Goal: Use online tool/utility: Utilize a website feature to perform a specific function

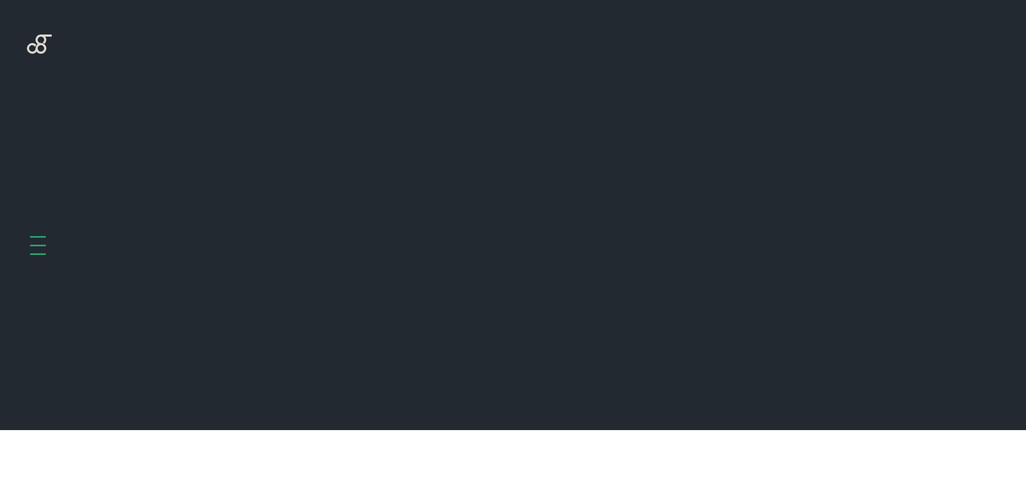
scroll to position [430, 0]
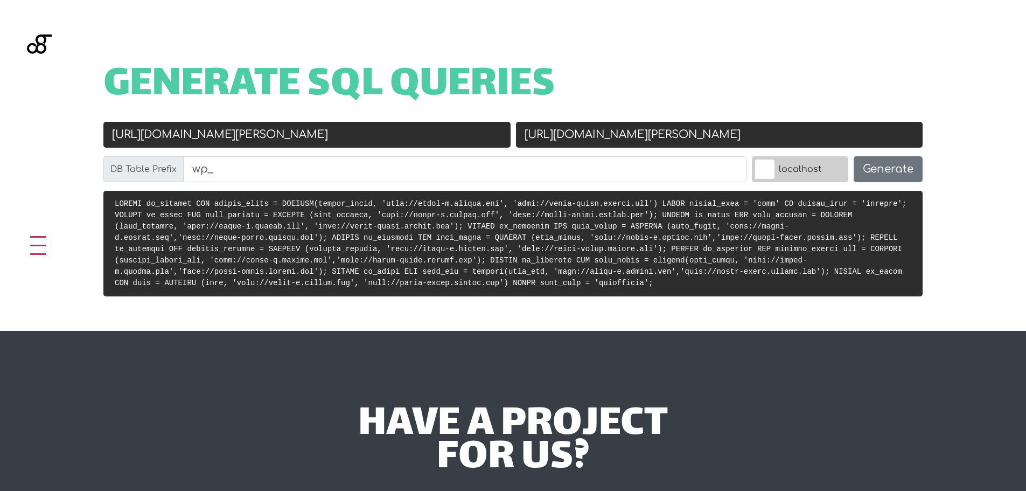
click at [405, 135] on input "[URL][DOMAIN_NAME][PERSON_NAME]" at bounding box center [306, 135] width 407 height 26
click at [663, 127] on input "[URL][DOMAIN_NAME][PERSON_NAME]" at bounding box center [719, 135] width 407 height 26
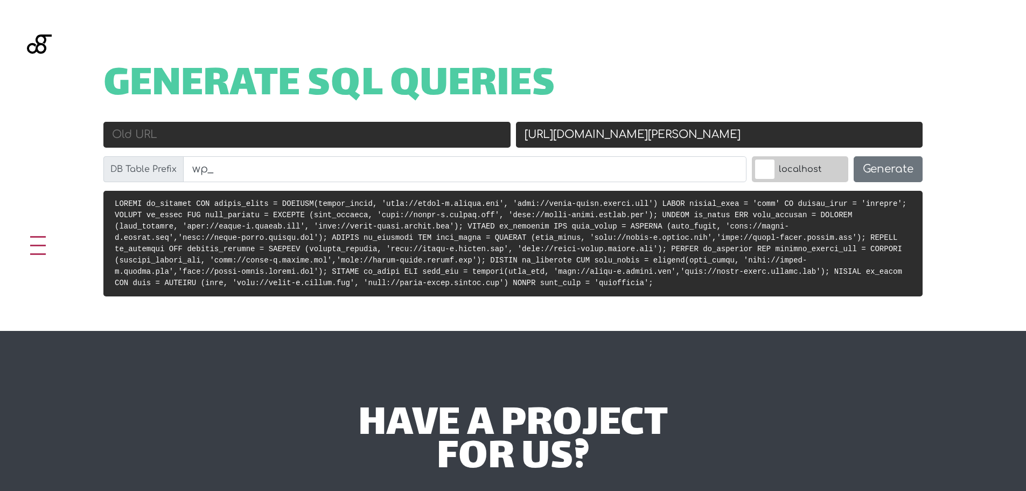
click at [663, 127] on input "[URL][DOMAIN_NAME][PERSON_NAME]" at bounding box center [719, 135] width 407 height 26
click at [580, 139] on input "New URL" at bounding box center [719, 135] width 407 height 26
click at [372, 136] on input "Old URL" at bounding box center [306, 135] width 407 height 26
paste input "[URL][DOMAIN_NAME]"
type input "[URL][DOMAIN_NAME]"
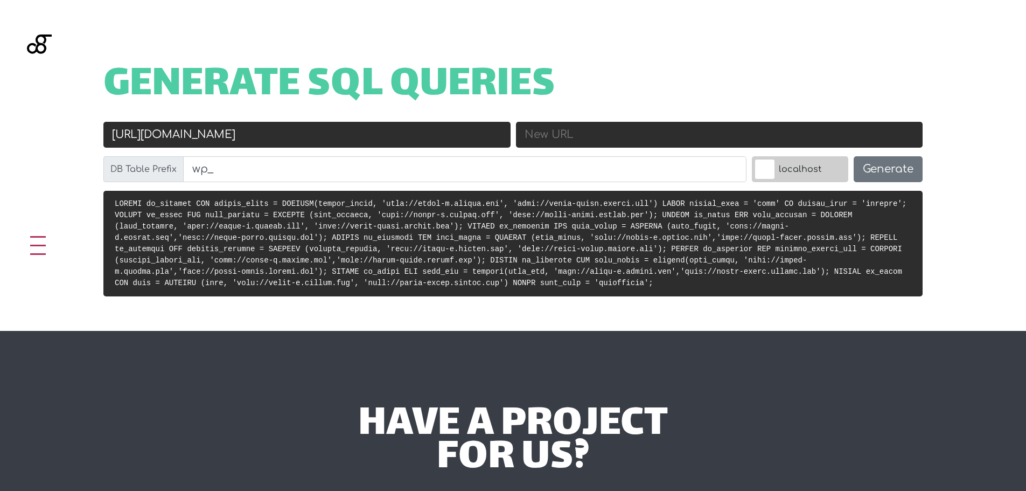
click at [267, 146] on input "[URL][DOMAIN_NAME]" at bounding box center [306, 135] width 407 height 26
click at [451, 131] on input "[URL][DOMAIN_NAME]" at bounding box center [306, 135] width 407 height 26
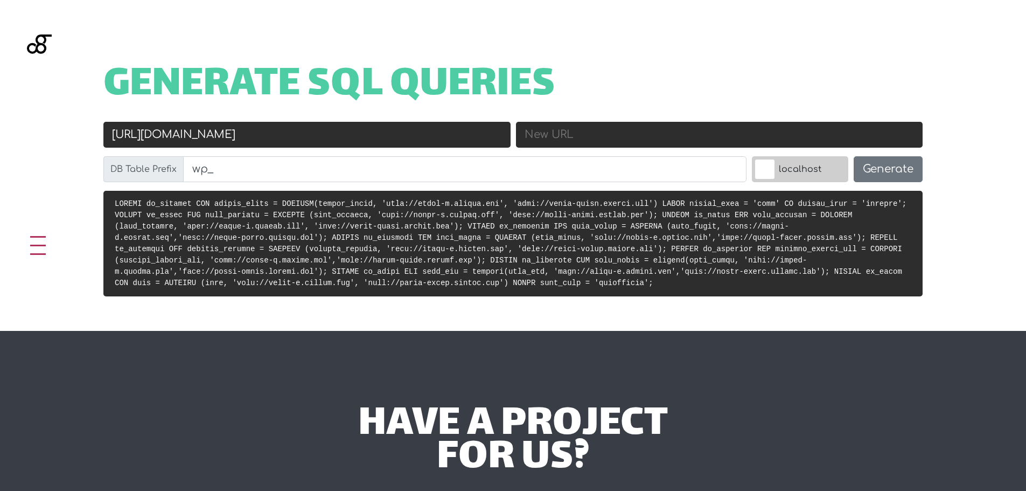
click at [451, 131] on input "[URL][DOMAIN_NAME]" at bounding box center [306, 135] width 407 height 26
paste input "[URL][DOMAIN_NAME]"
type input "[URL][DOMAIN_NAME]"
click at [596, 138] on input "New URL" at bounding box center [719, 135] width 407 height 26
paste input "[URL][DOMAIN_NAME]"
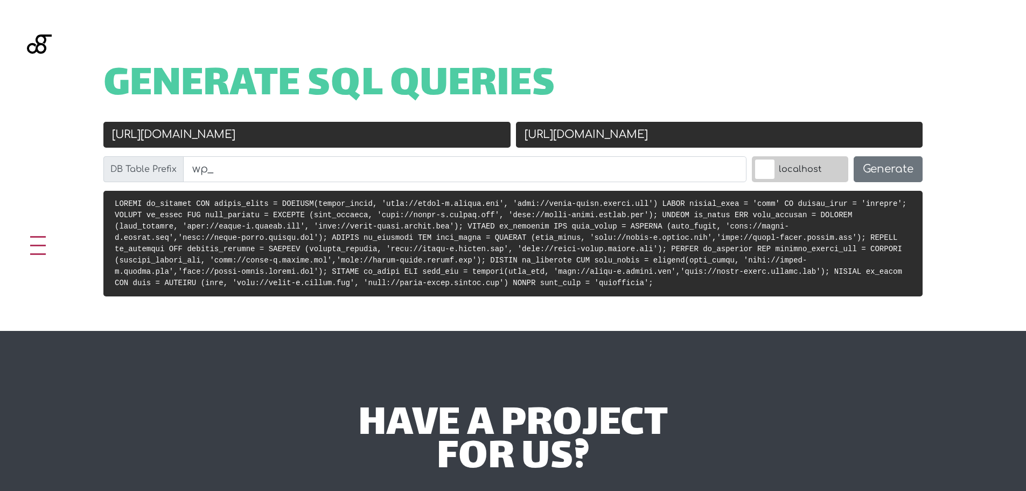
click at [554, 137] on input "[URL][DOMAIN_NAME]" at bounding box center [719, 135] width 407 height 26
click at [688, 139] on input "[URL][DOMAIN_NAME]" at bounding box center [719, 135] width 407 height 26
drag, startPoint x: 717, startPoint y: 139, endPoint x: 571, endPoint y: 142, distance: 146.0
click at [571, 142] on input "[URL][DOMAIN_NAME]" at bounding box center [719, 135] width 407 height 26
paste input "-[URL]"
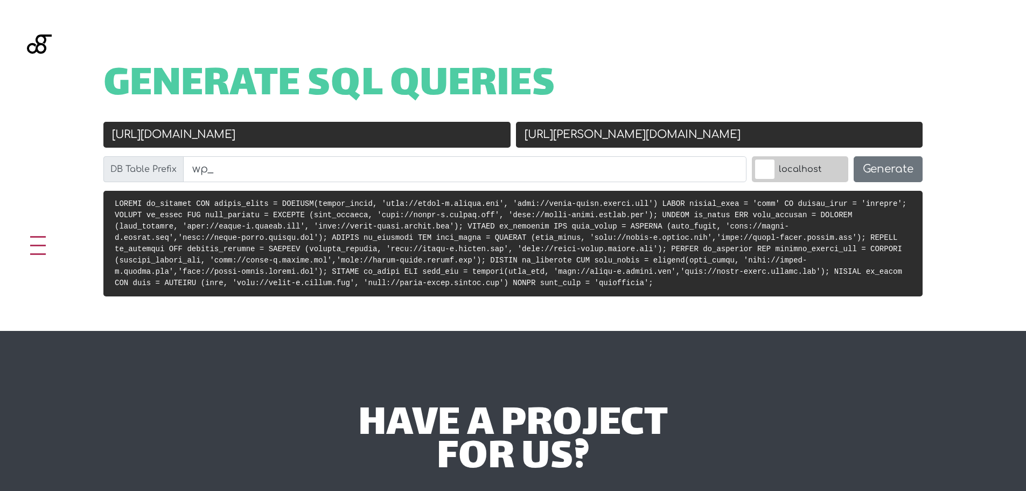
click at [553, 136] on input "[URL][PERSON_NAME][DOMAIN_NAME]" at bounding box center [719, 135] width 407 height 26
type input "[URL][PERSON_NAME][DOMAIN_NAME]"
click at [947, 243] on div "Generate SQL Queries Old URL [URL][DOMAIN_NAME] New URL [URL][PERSON_NAME][DOMA…" at bounding box center [513, 165] width 1026 height 331
click at [284, 135] on input "[URL][DOMAIN_NAME]" at bounding box center [306, 135] width 407 height 26
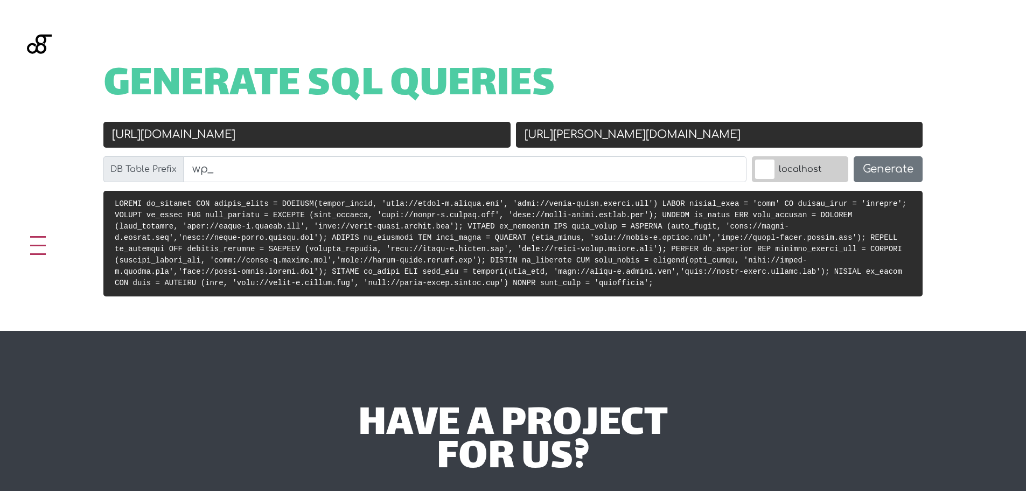
click at [284, 135] on input "[URL][DOMAIN_NAME]" at bounding box center [306, 135] width 407 height 26
type input "[URL][DOMAIN_NAME]"
click at [360, 132] on input "[URL][DOMAIN_NAME]" at bounding box center [306, 135] width 407 height 26
click at [360, 135] on input "[URL][DOMAIN_NAME]" at bounding box center [306, 135] width 407 height 26
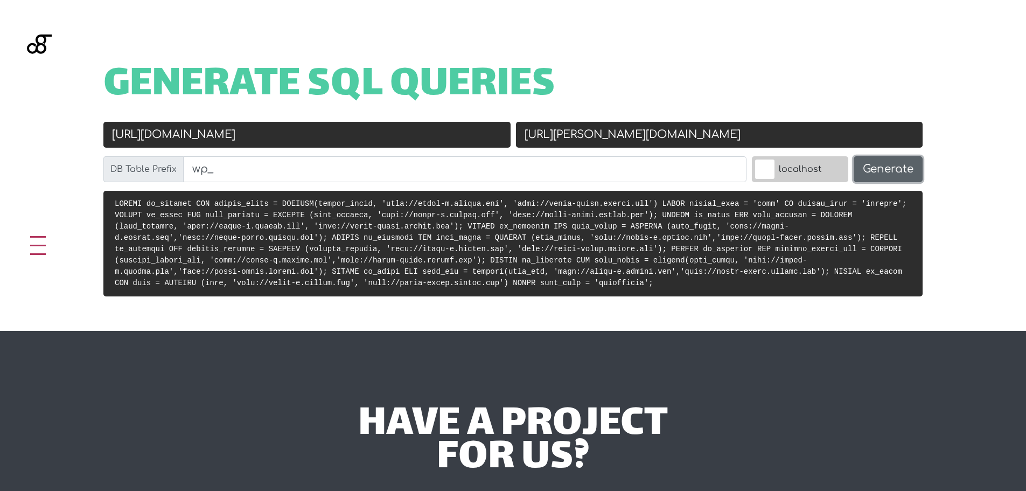
click at [876, 171] on button "Generate" at bounding box center [888, 169] width 69 height 26
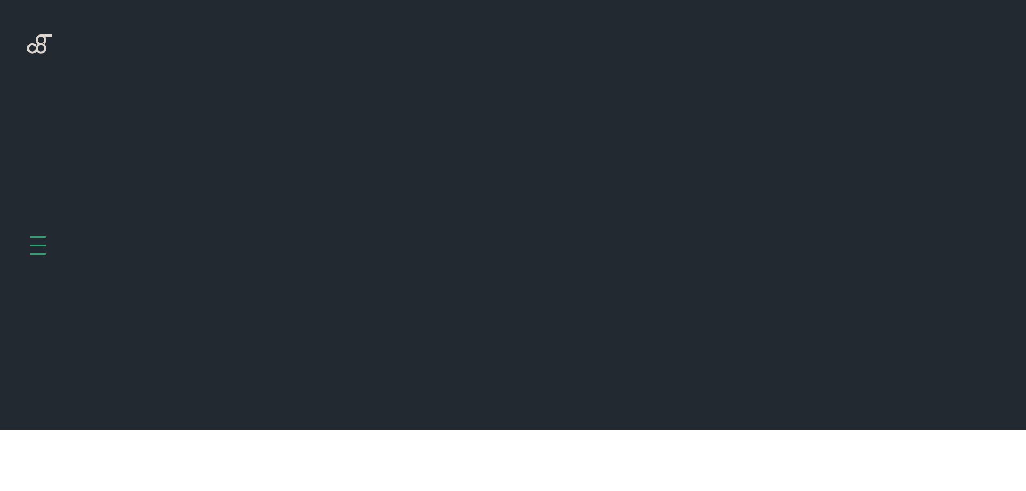
scroll to position [430, 0]
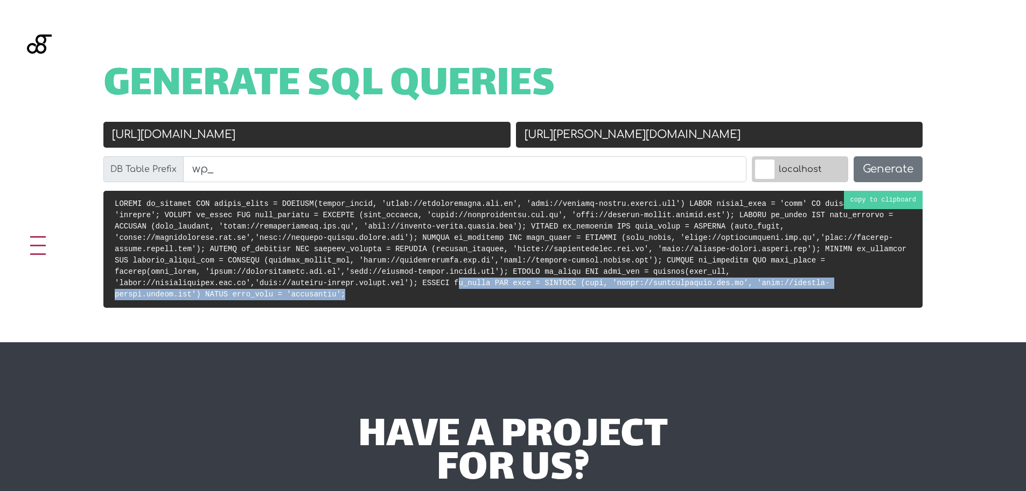
click at [630, 279] on pre at bounding box center [512, 249] width 819 height 117
